Goal: Task Accomplishment & Management: Use online tool/utility

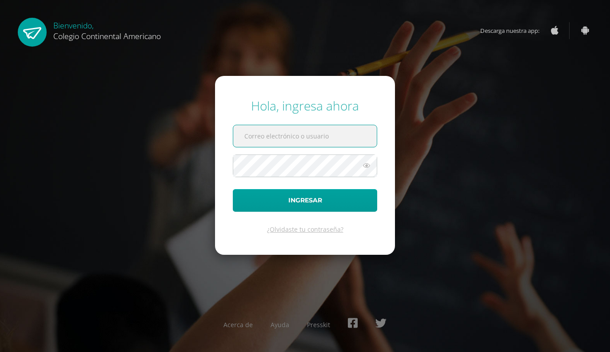
click at [309, 135] on input "text" at bounding box center [305, 136] width 144 height 22
click at [282, 144] on input "text" at bounding box center [305, 136] width 144 height 22
type input "giron.kn@continentalamericano.edu.gt"
click at [338, 197] on button "Ingresar" at bounding box center [305, 200] width 144 height 23
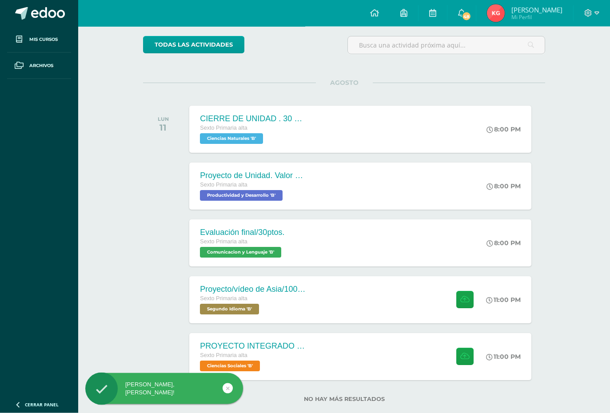
scroll to position [70, 0]
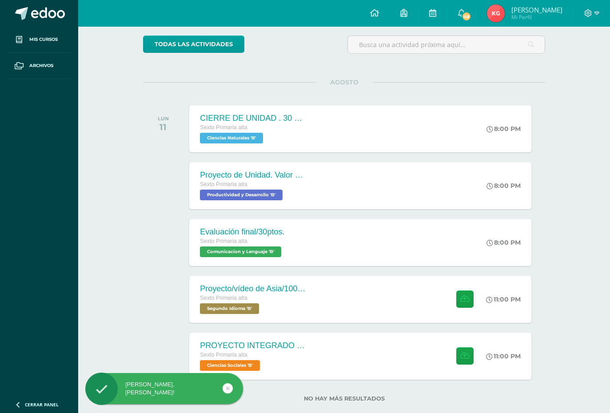
click at [459, 307] on button at bounding box center [464, 299] width 17 height 17
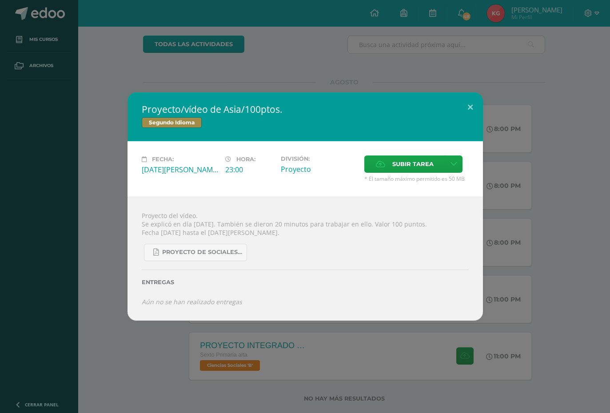
click at [419, 163] on span "Subir tarea" at bounding box center [412, 164] width 41 height 16
click at [0, 0] on input "Subir tarea" at bounding box center [0, 0] width 0 height 0
click at [422, 165] on span "Subir tarea" at bounding box center [412, 164] width 41 height 16
click at [0, 0] on input "Subir tarea" at bounding box center [0, 0] width 0 height 0
